Goal: Task Accomplishment & Management: Use online tool/utility

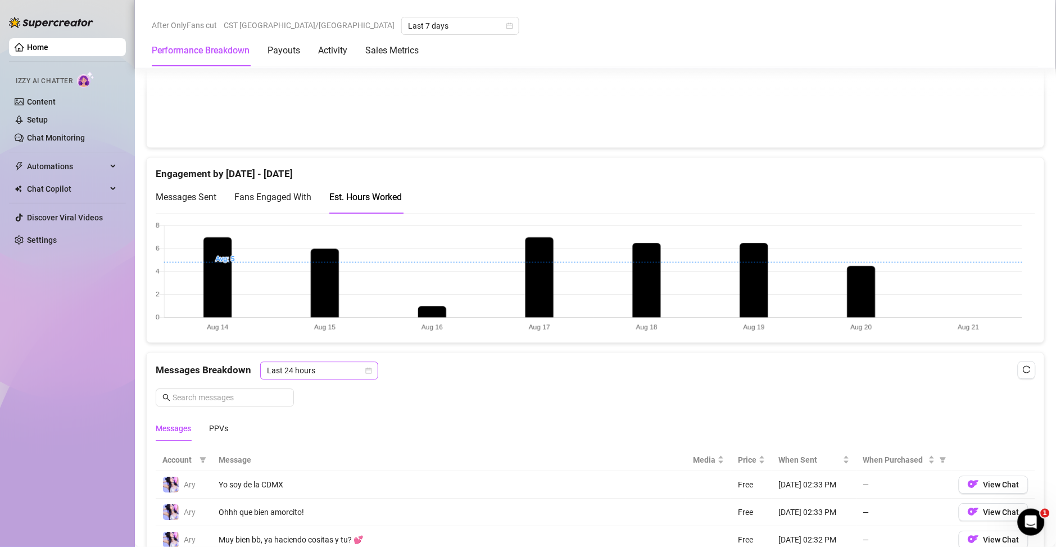
scroll to position [551, 0]
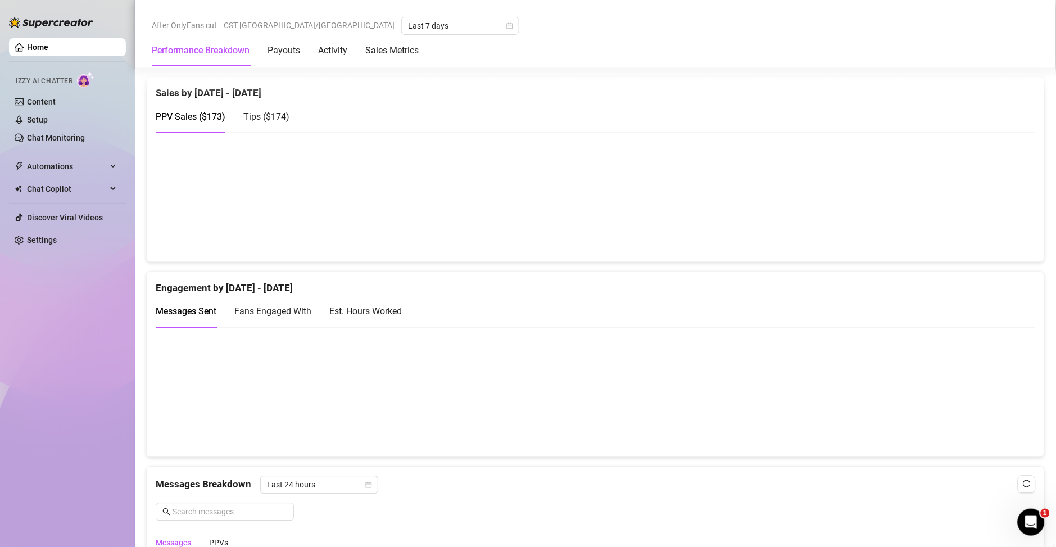
scroll to position [647, 0]
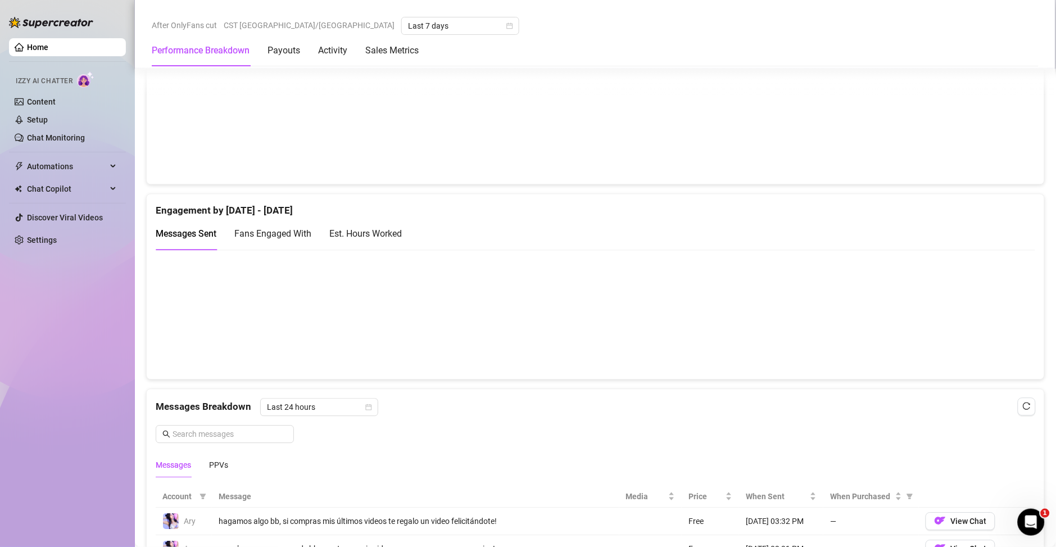
click at [362, 228] on div "Est. Hours Worked" at bounding box center [365, 233] width 72 height 14
